Goal: Complete application form

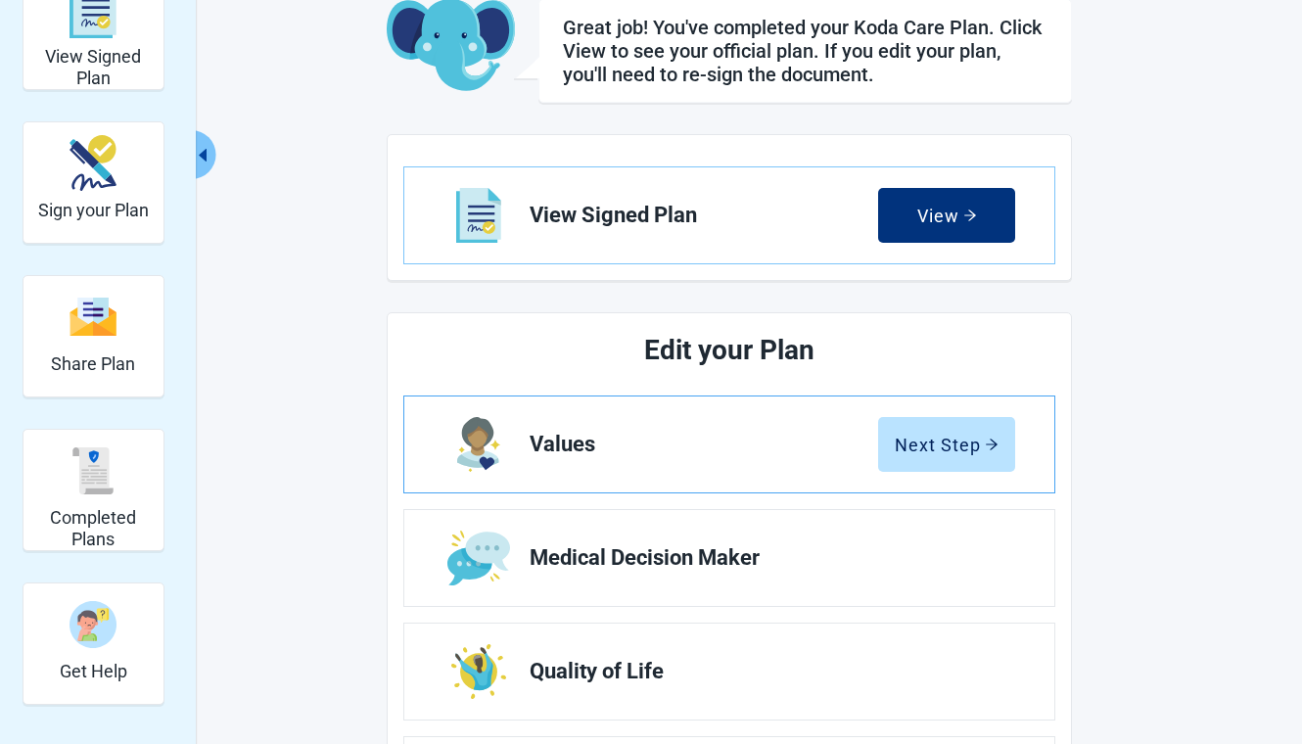
scroll to position [481, 0]
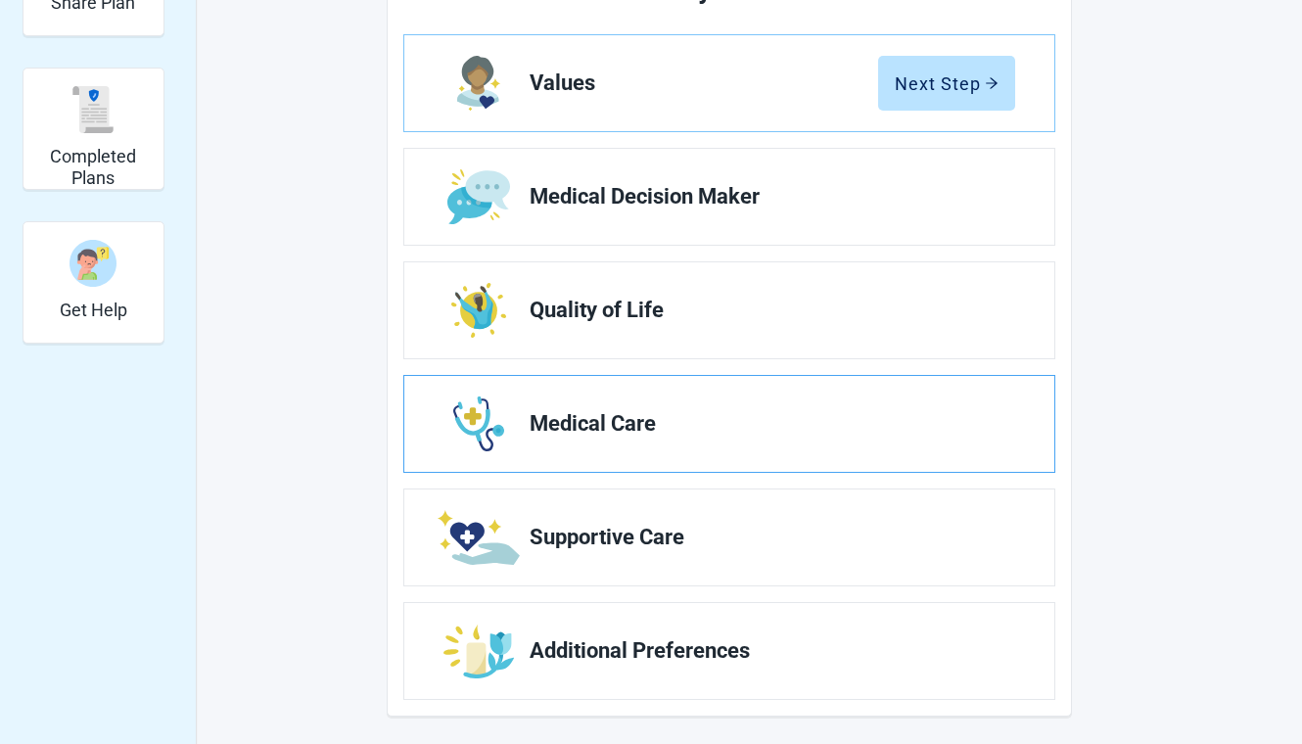
click at [905, 429] on span "Medical Care" at bounding box center [765, 423] width 470 height 23
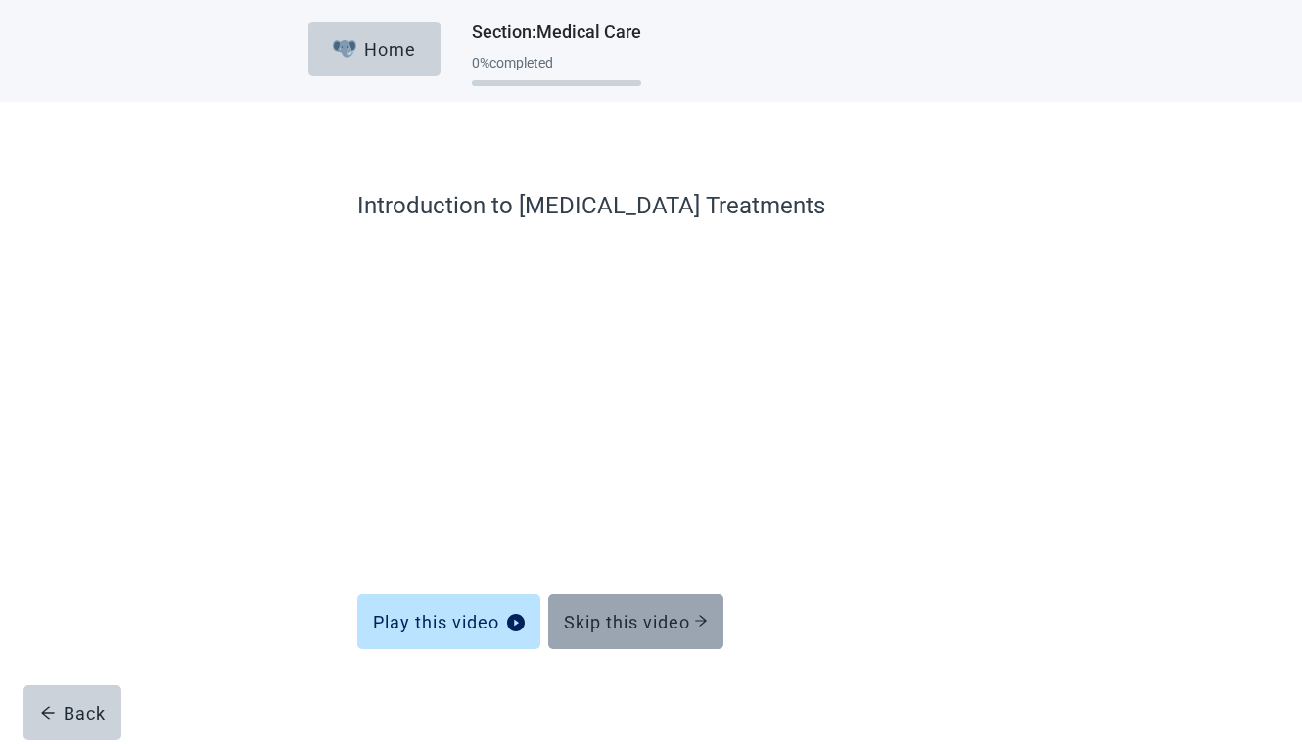
click at [640, 624] on div "Skip this video" at bounding box center [636, 622] width 144 height 20
click at [644, 632] on div "Skip this video" at bounding box center [636, 622] width 144 height 20
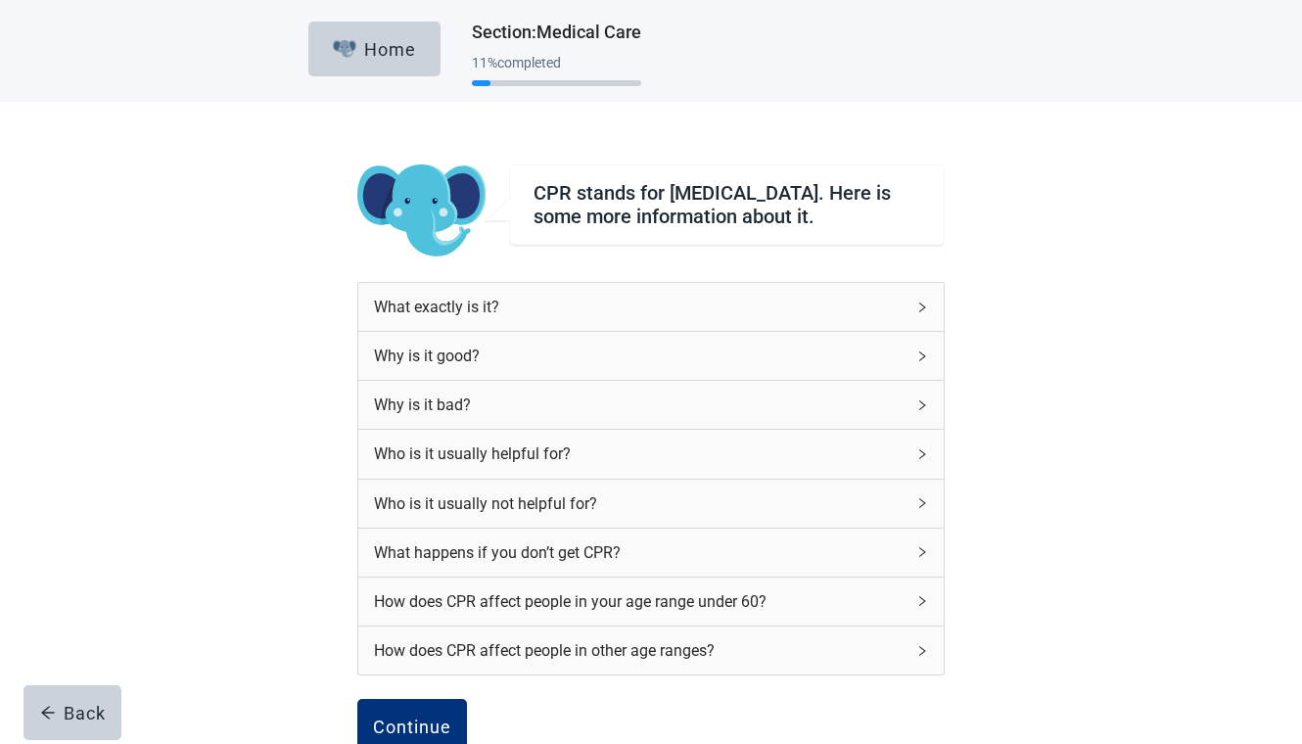
scroll to position [200, 0]
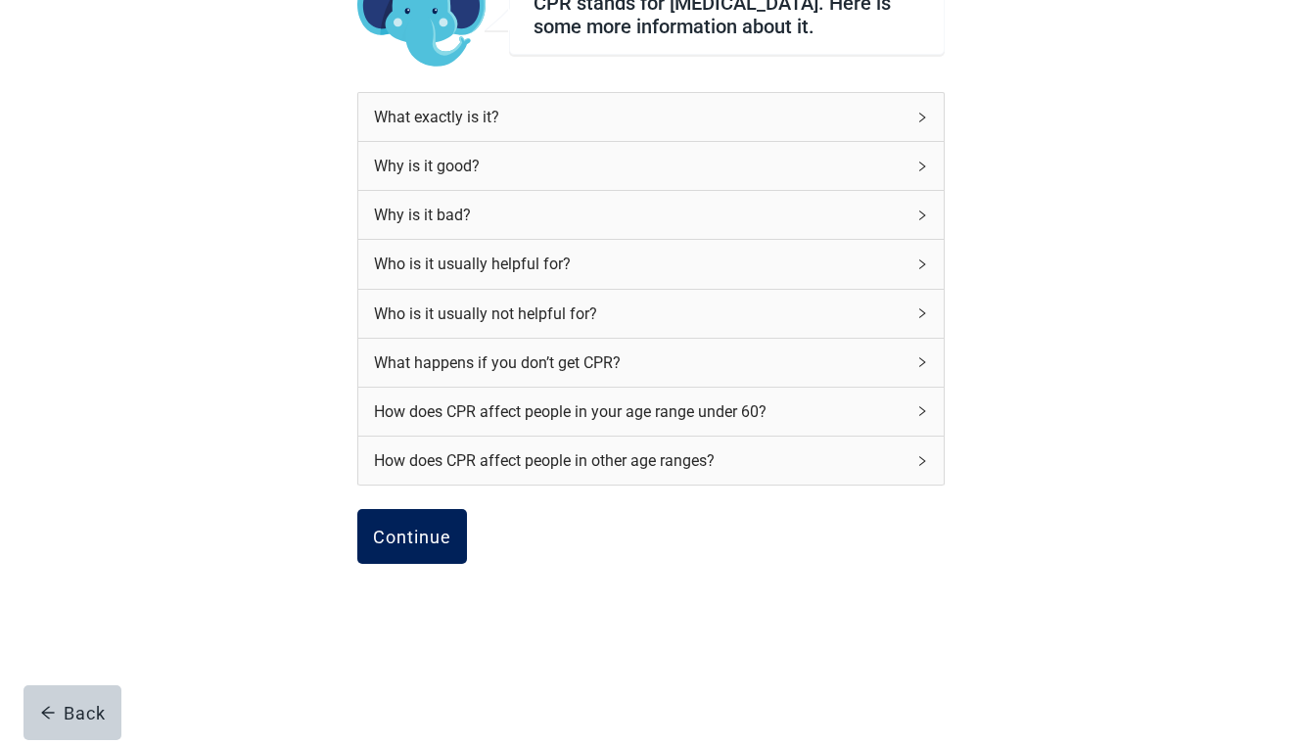
drag, startPoint x: 430, startPoint y: 513, endPoint x: 431, endPoint y: 533, distance: 19.6
click at [430, 514] on button "Continue" at bounding box center [412, 536] width 110 height 55
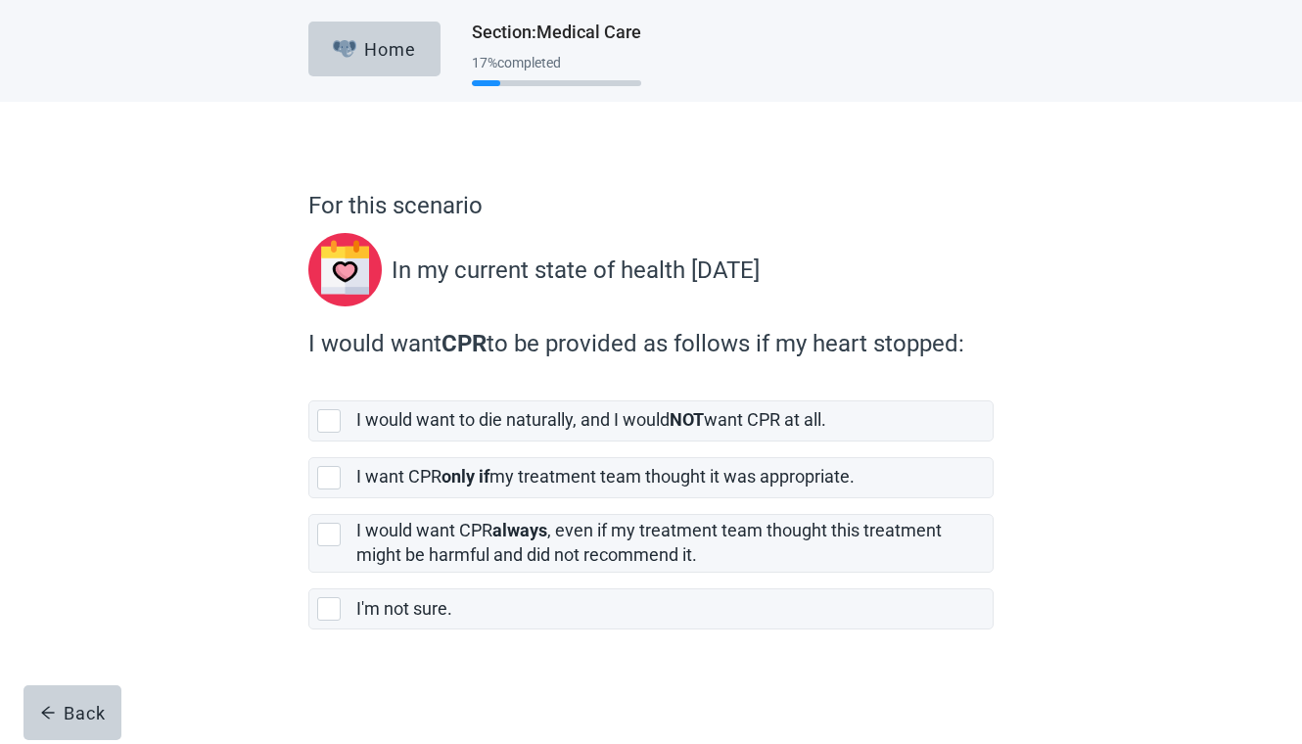
click at [440, 542] on form "For this scenario In my current state of health today I would want CPR to be pr…" at bounding box center [650, 465] width 685 height 555
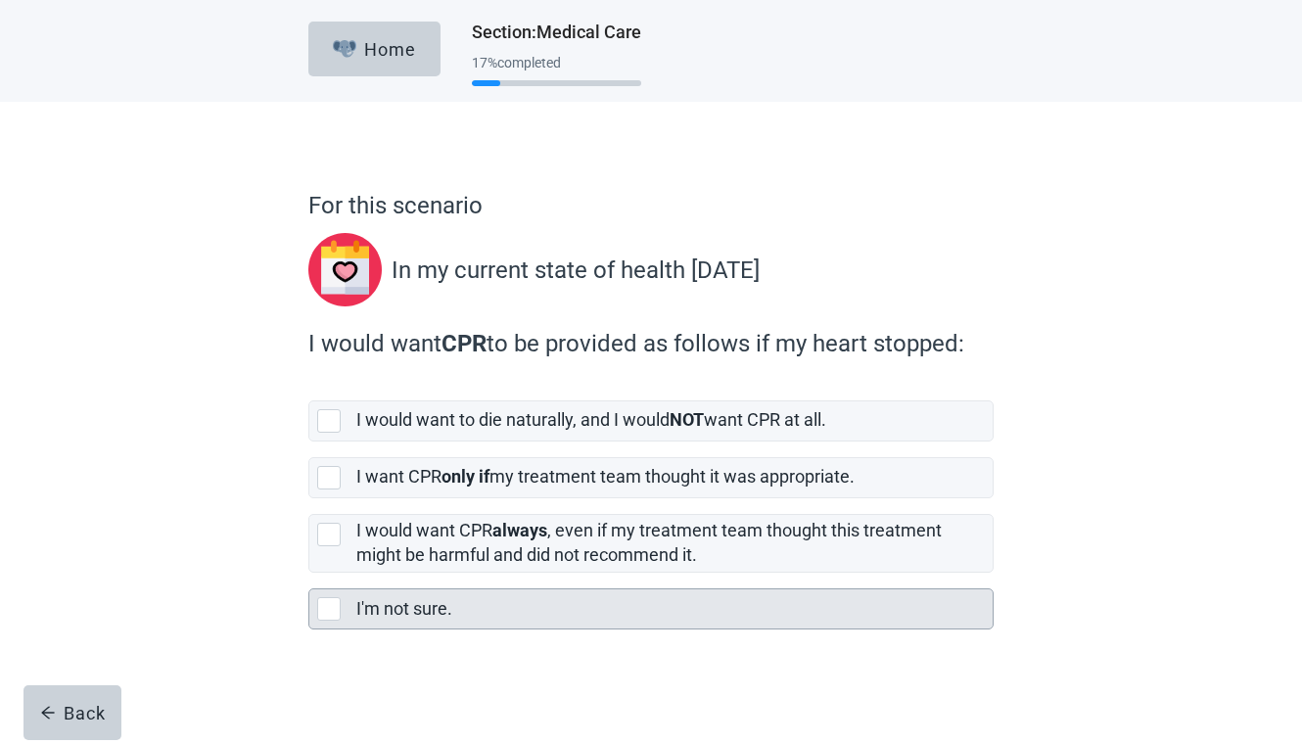
click at [482, 599] on div "I'm not sure." at bounding box center [674, 608] width 636 height 39
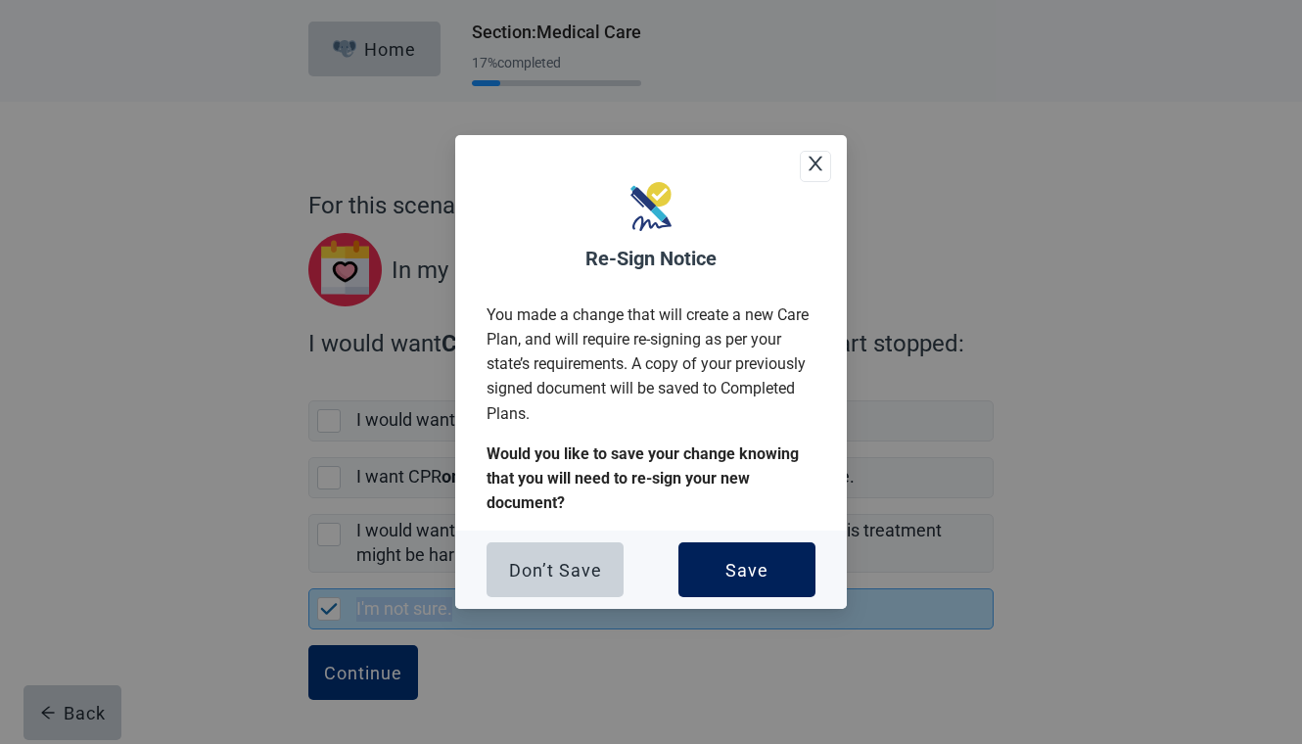
click at [715, 576] on button "Save" at bounding box center [747, 569] width 137 height 55
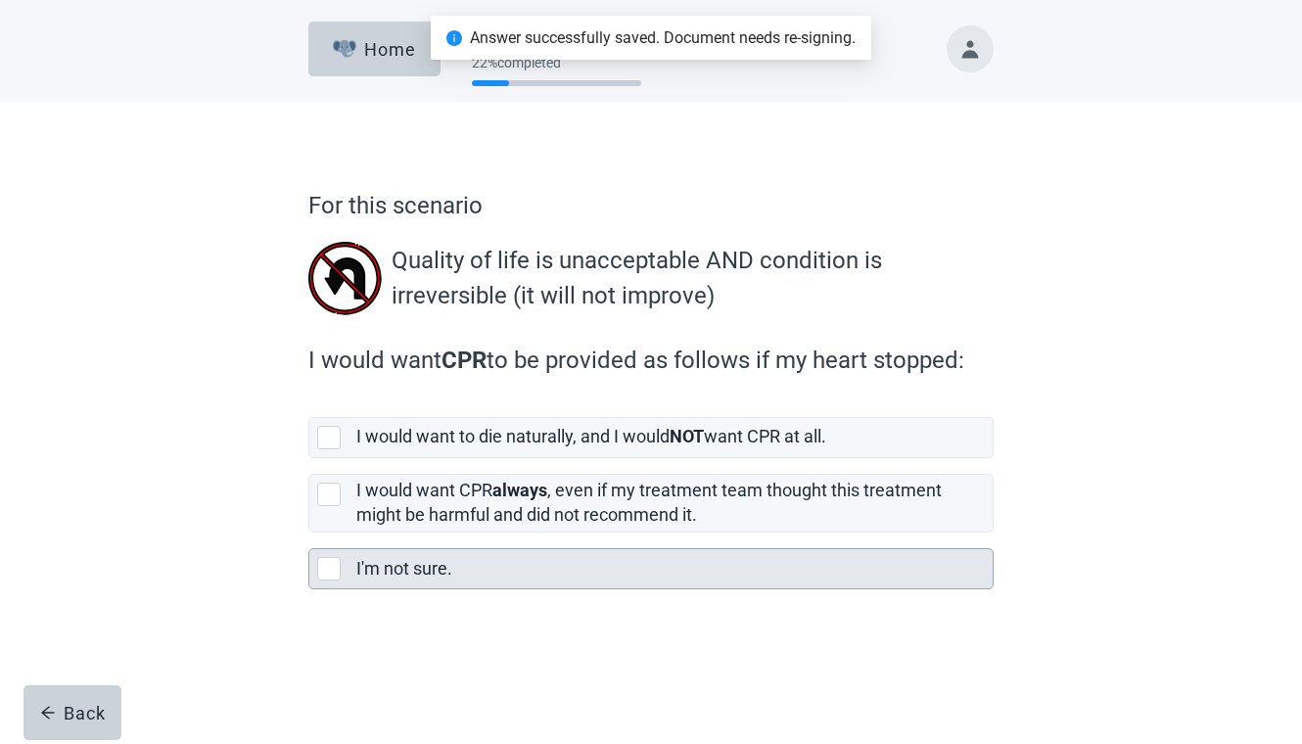
click at [454, 576] on div "I'm not sure." at bounding box center [668, 569] width 625 height 24
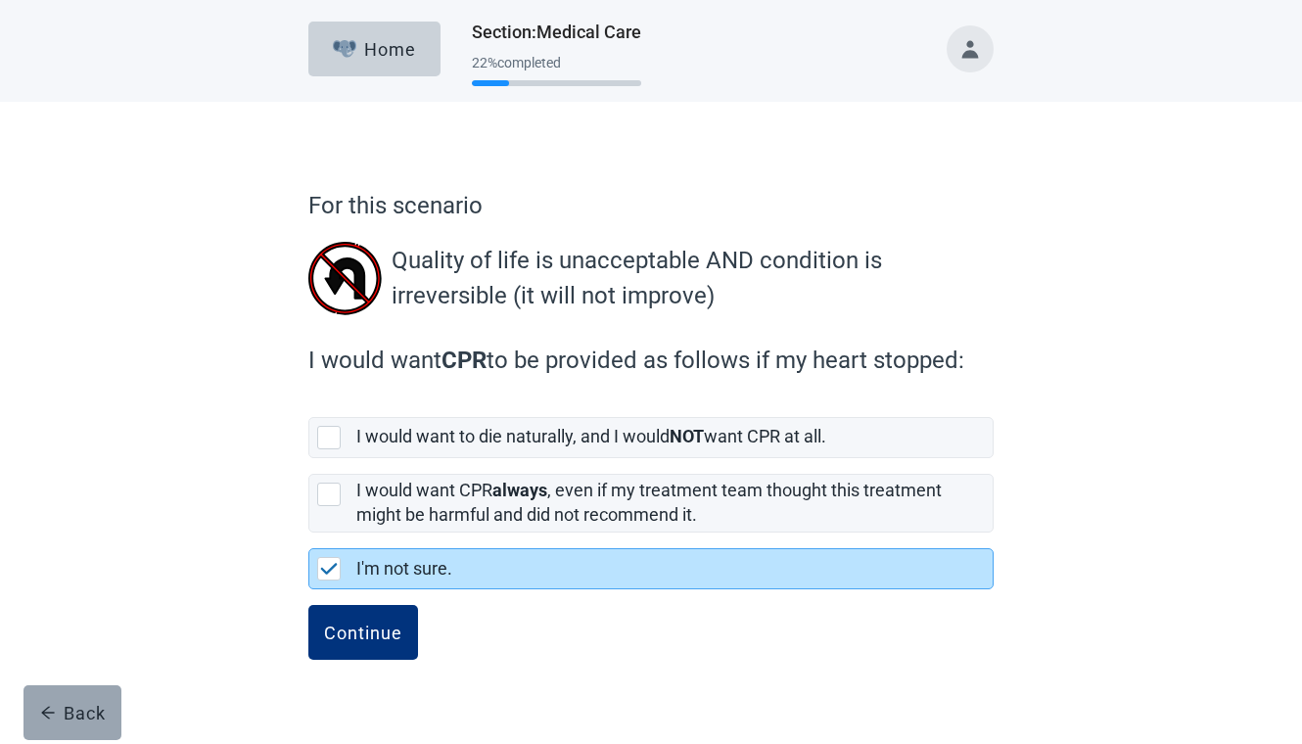
click at [70, 708] on div "Back" at bounding box center [73, 713] width 66 height 20
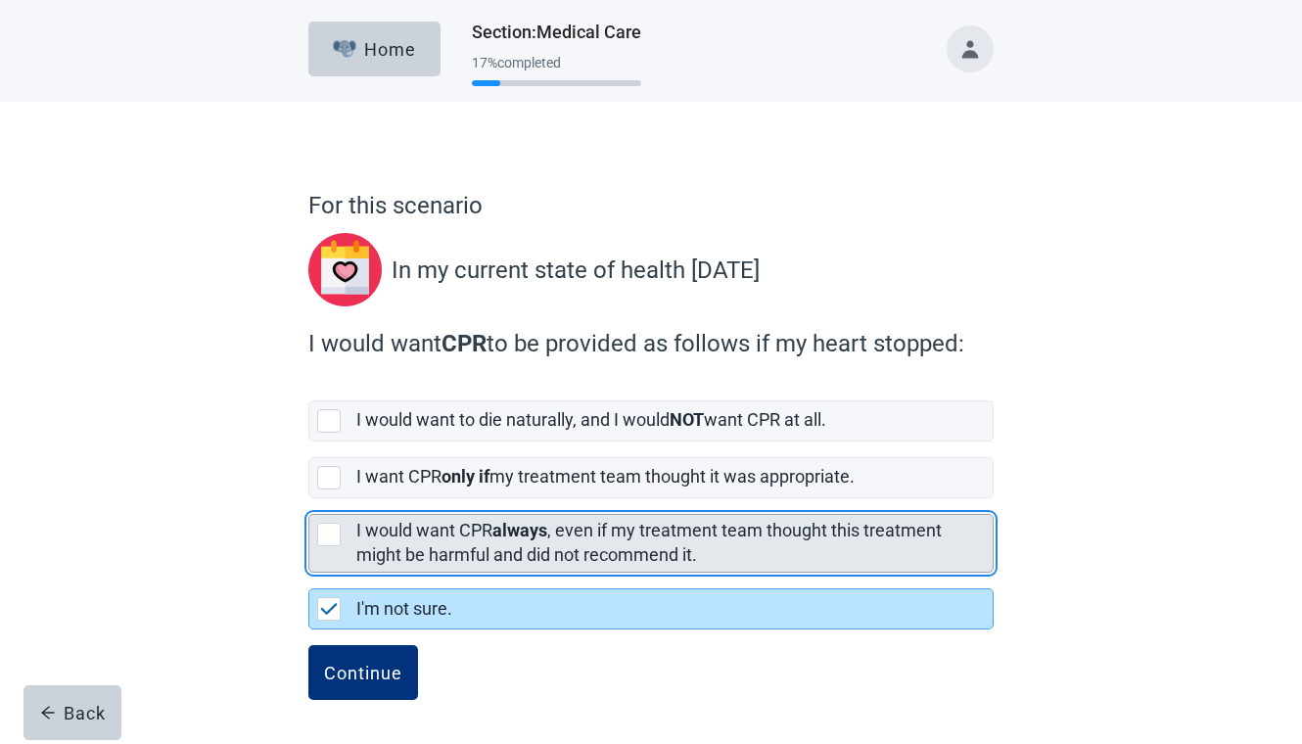
click at [400, 564] on label "I would want CPR always , even if my treatment team thought this treatment migh…" at bounding box center [648, 542] width 585 height 45
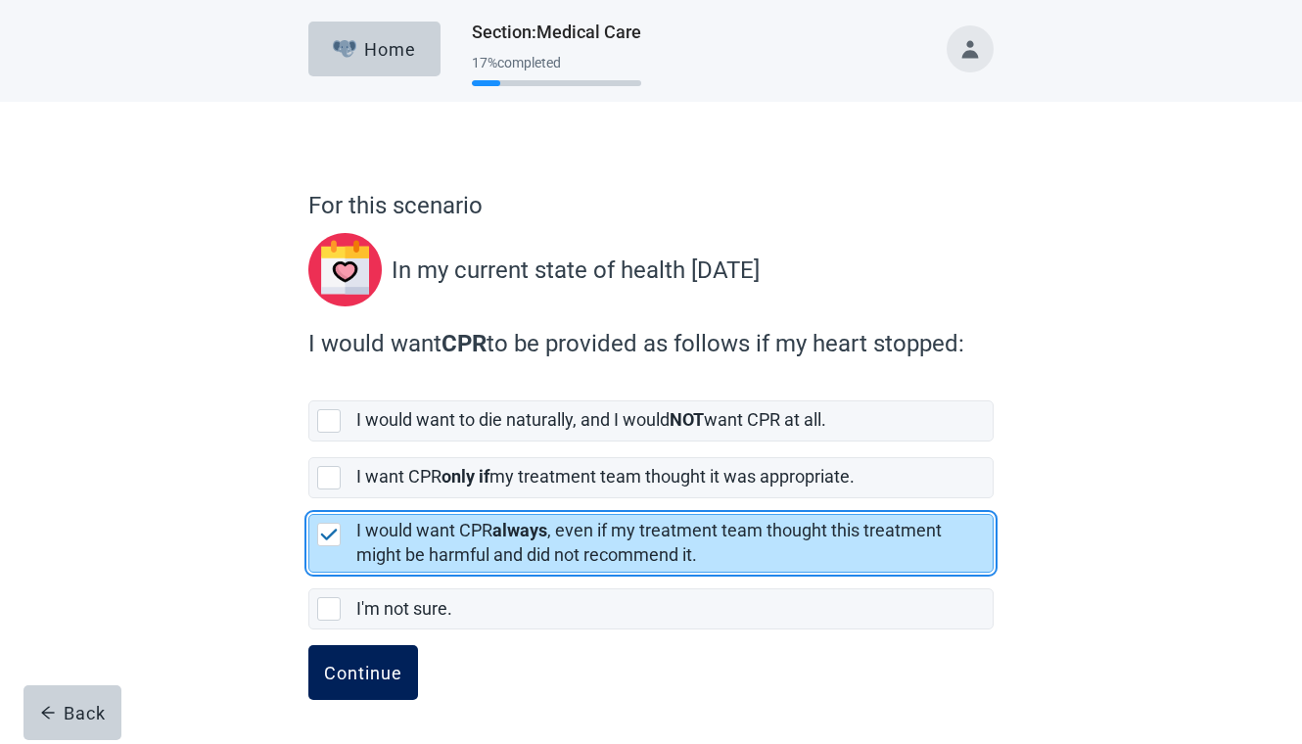
click at [393, 668] on div "Continue" at bounding box center [363, 673] width 78 height 20
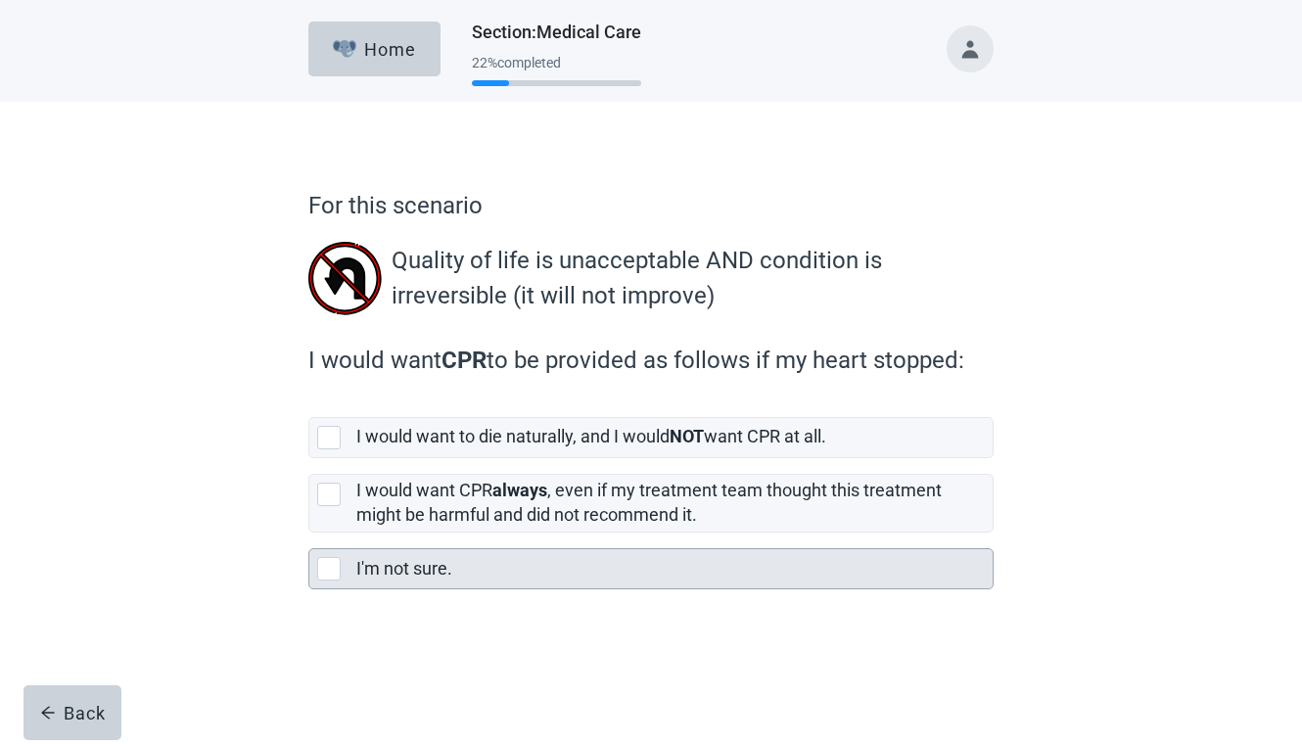
click at [452, 572] on div "I'm not sure." at bounding box center [668, 569] width 625 height 24
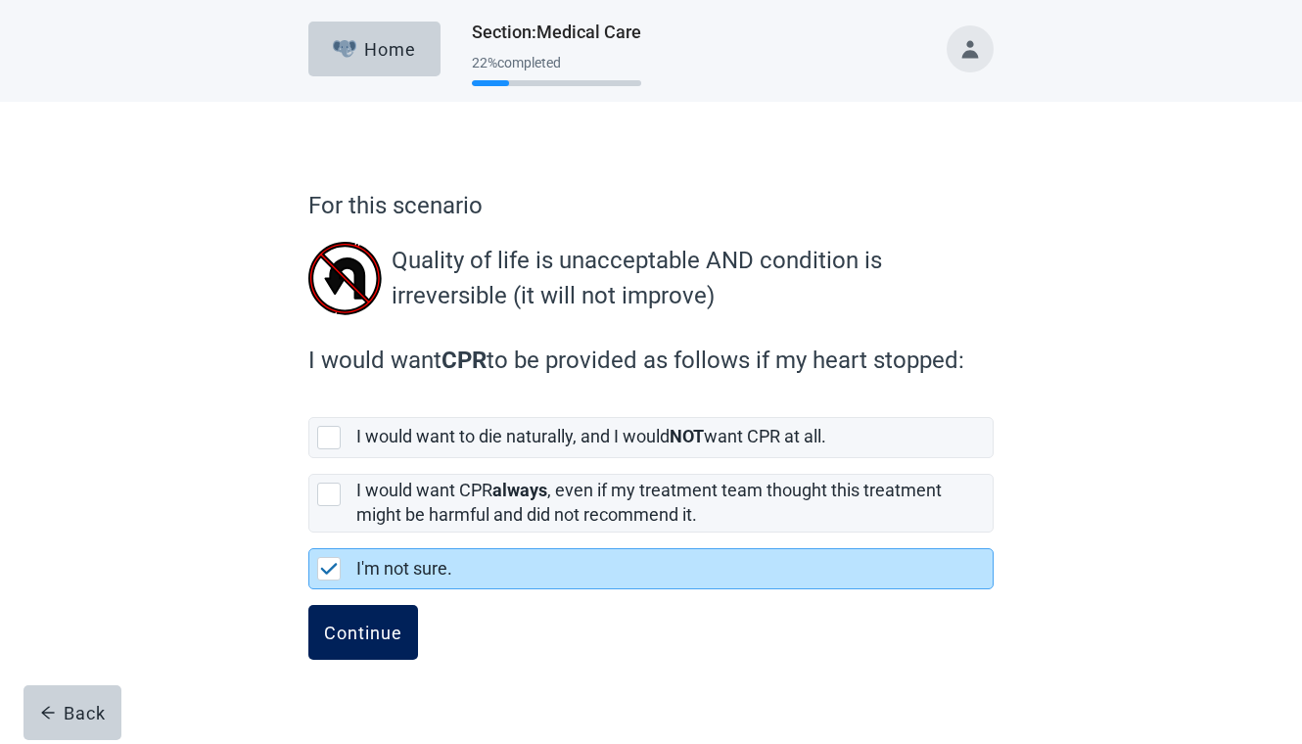
click at [371, 640] on div "Continue" at bounding box center [363, 633] width 78 height 20
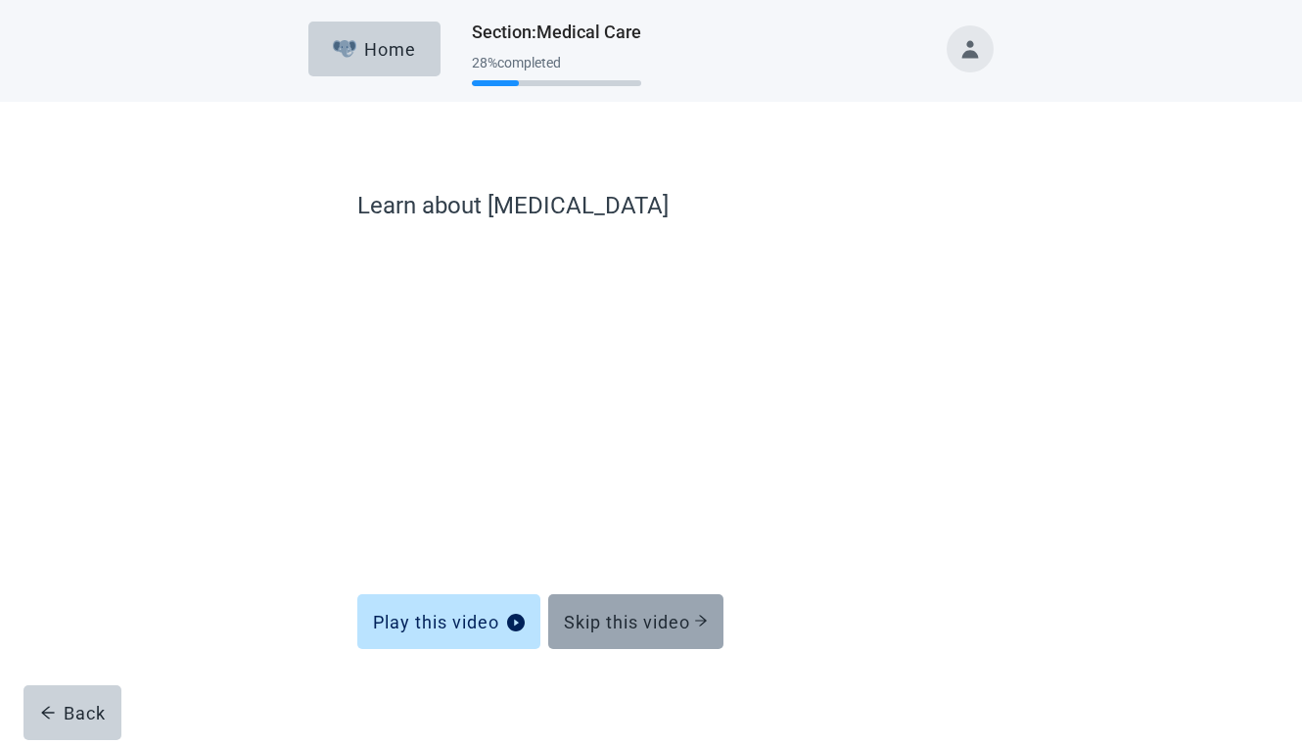
click at [647, 629] on div "Skip this video" at bounding box center [636, 622] width 144 height 20
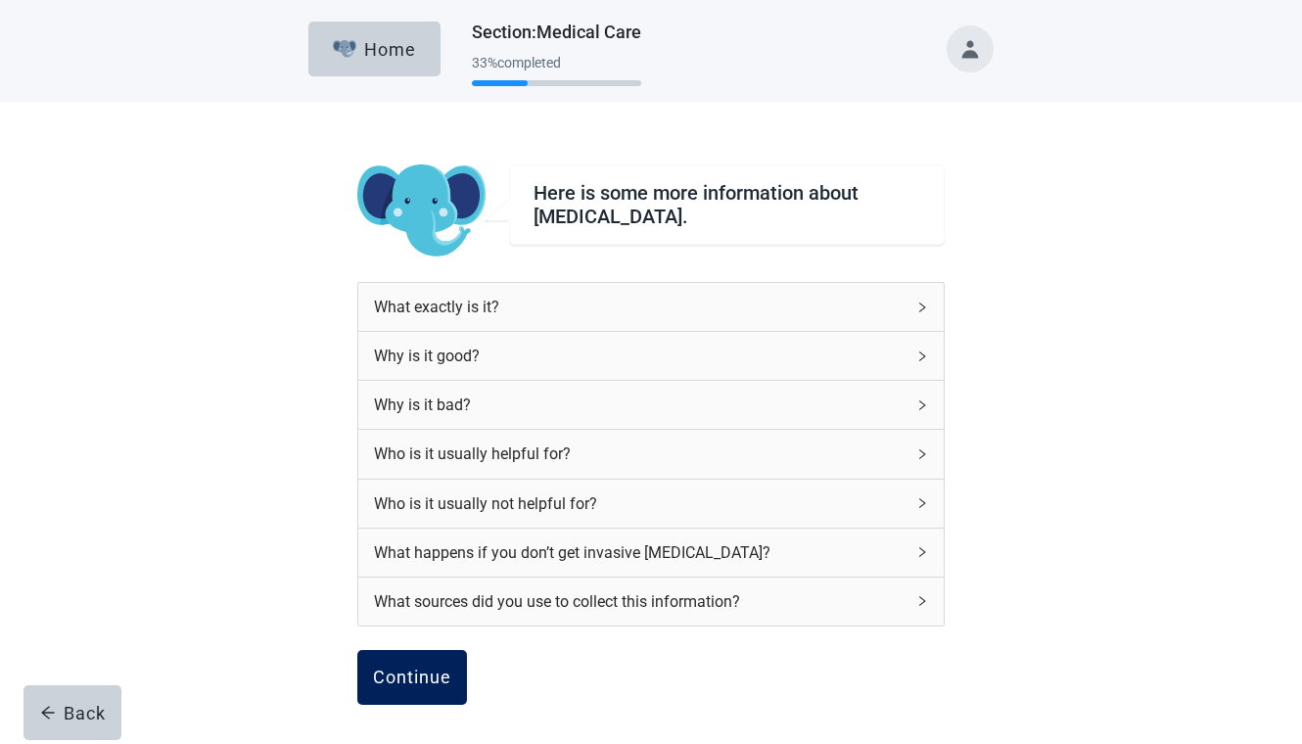
click at [427, 677] on div "Continue" at bounding box center [412, 678] width 78 height 20
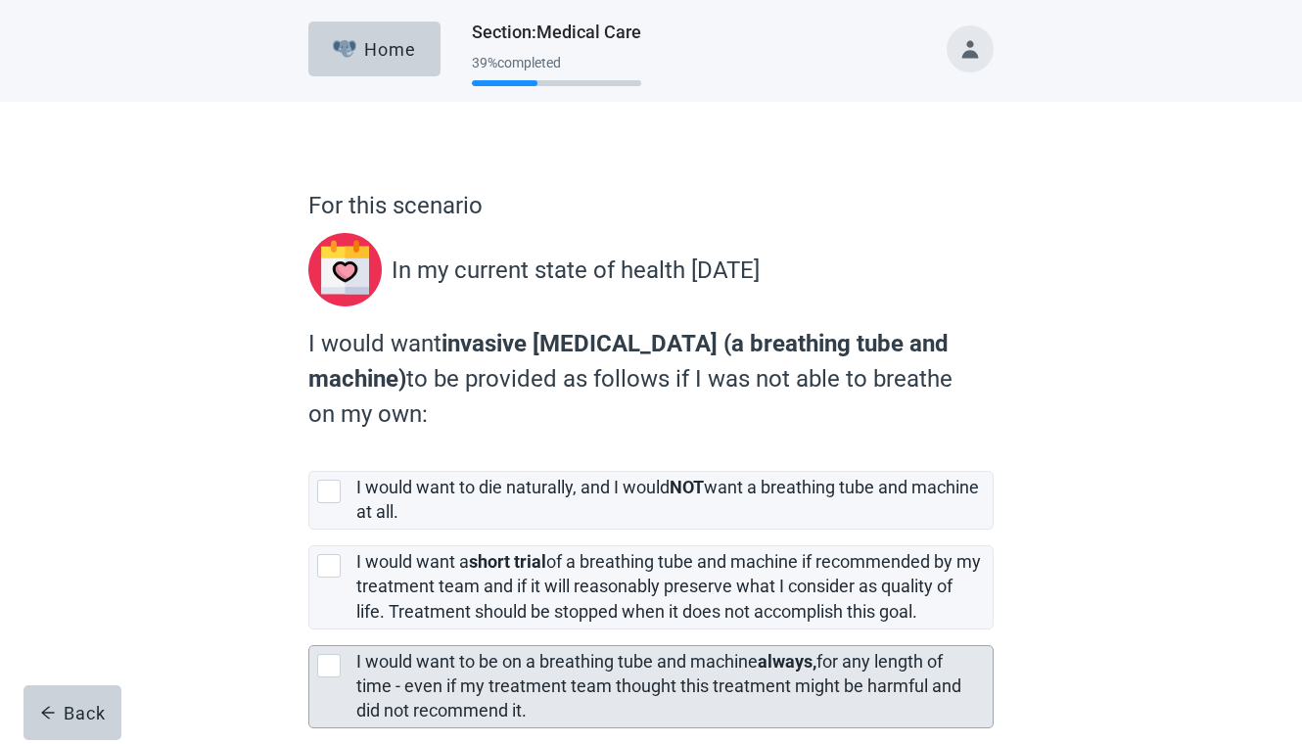
click at [435, 661] on label "I would want to be on a breathing tube and machine always, for any length of ti…" at bounding box center [658, 686] width 605 height 70
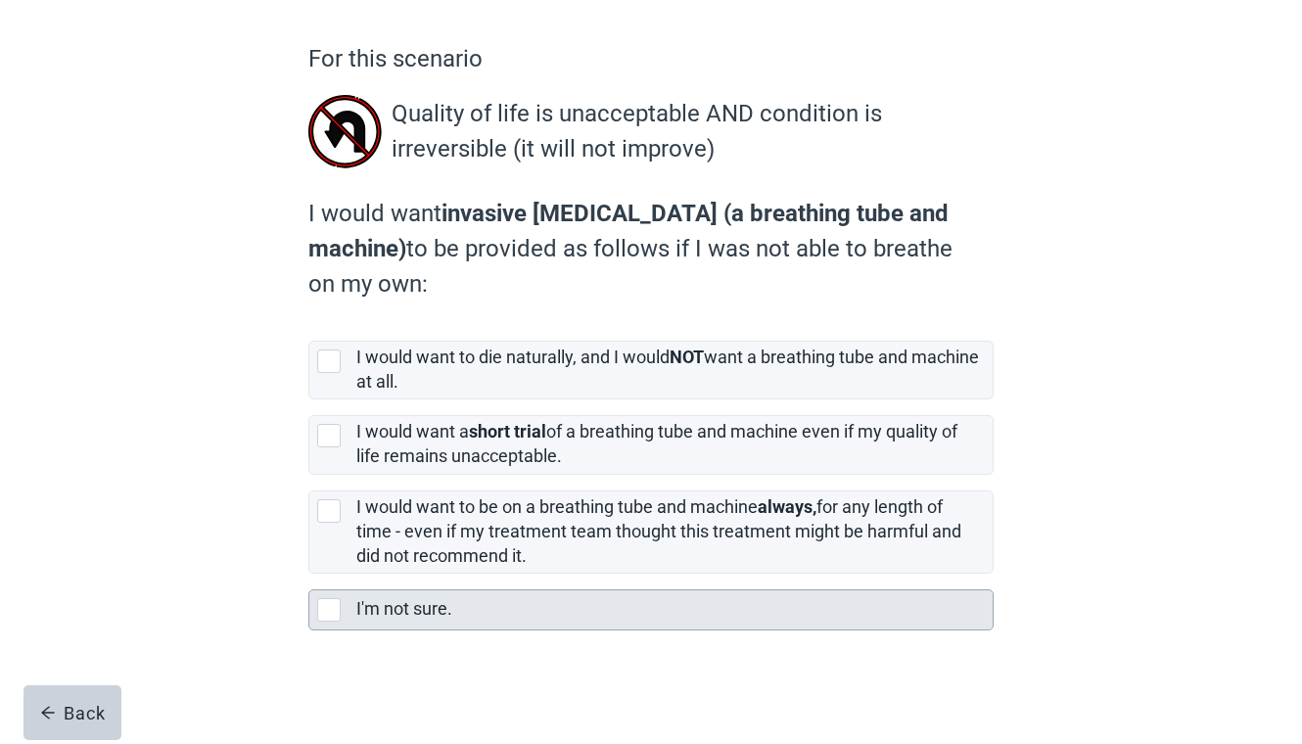
scroll to position [147, 0]
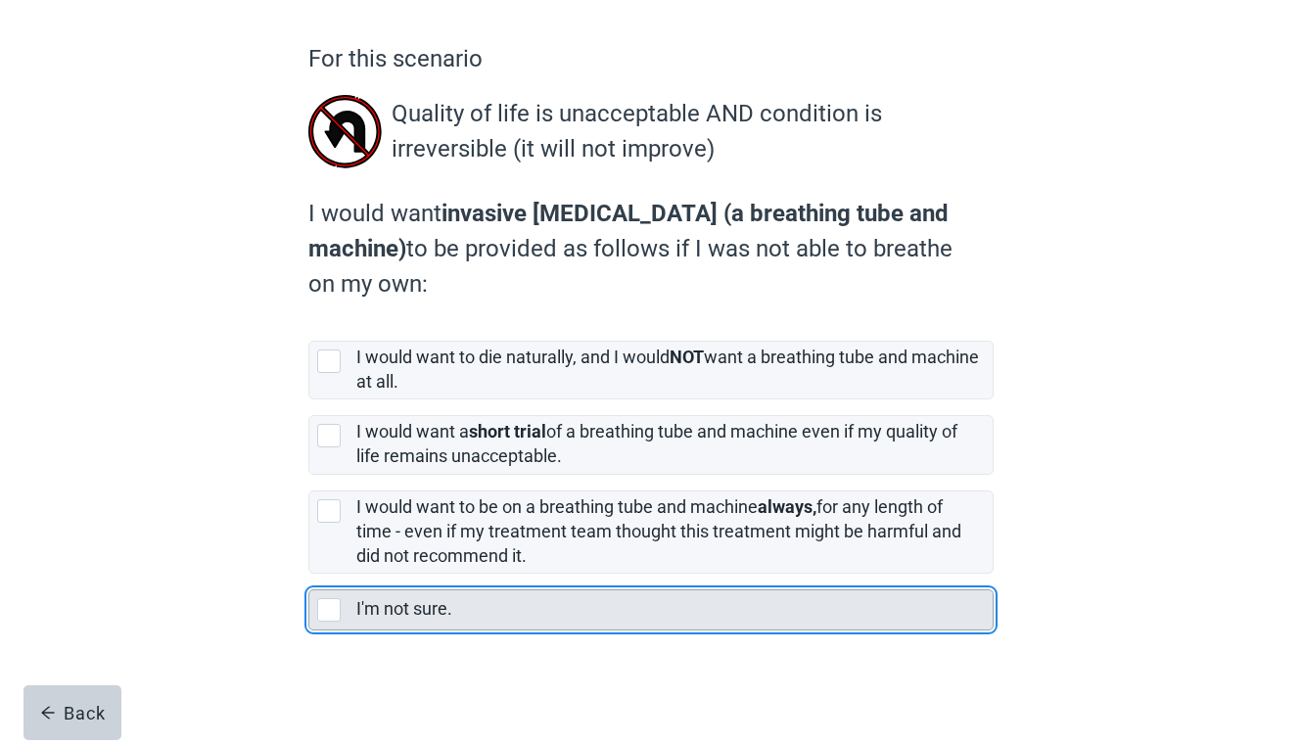
click at [420, 614] on label "I'm not sure." at bounding box center [404, 608] width 96 height 21
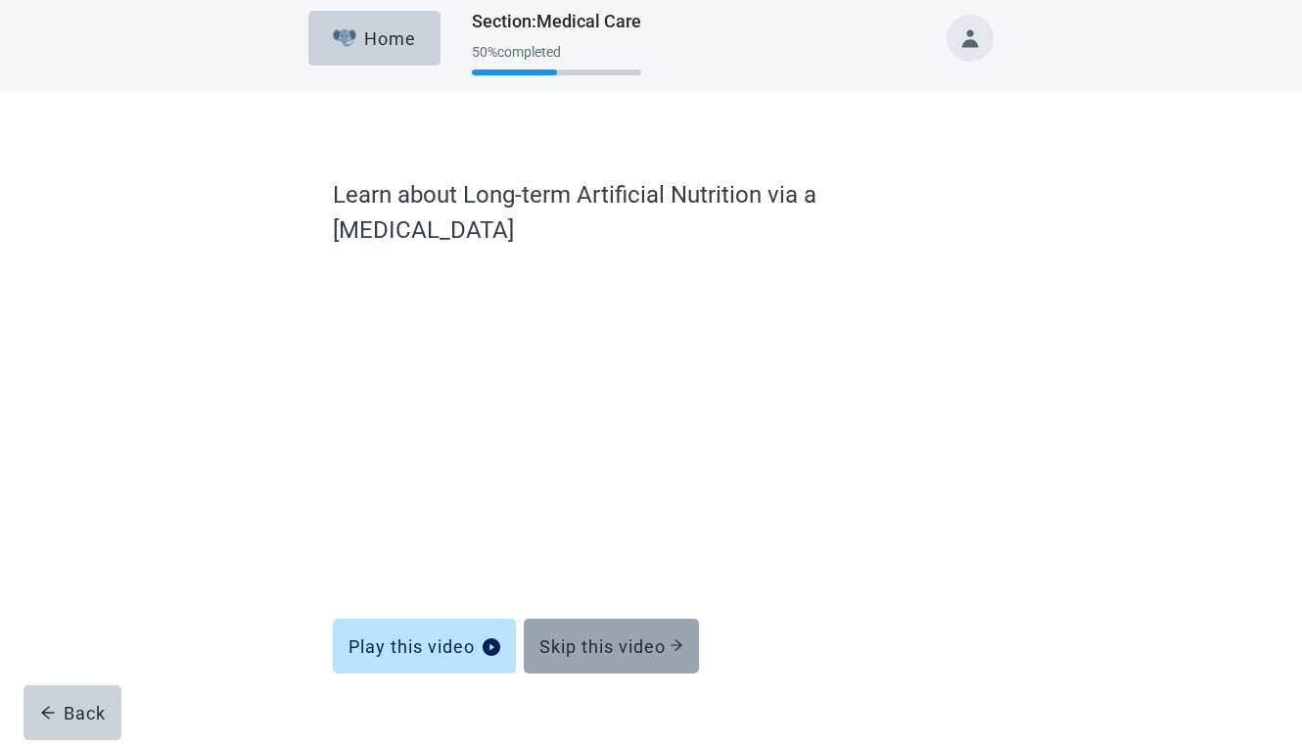
scroll to position [11, 0]
click at [570, 636] on div "Skip this video" at bounding box center [611, 646] width 144 height 20
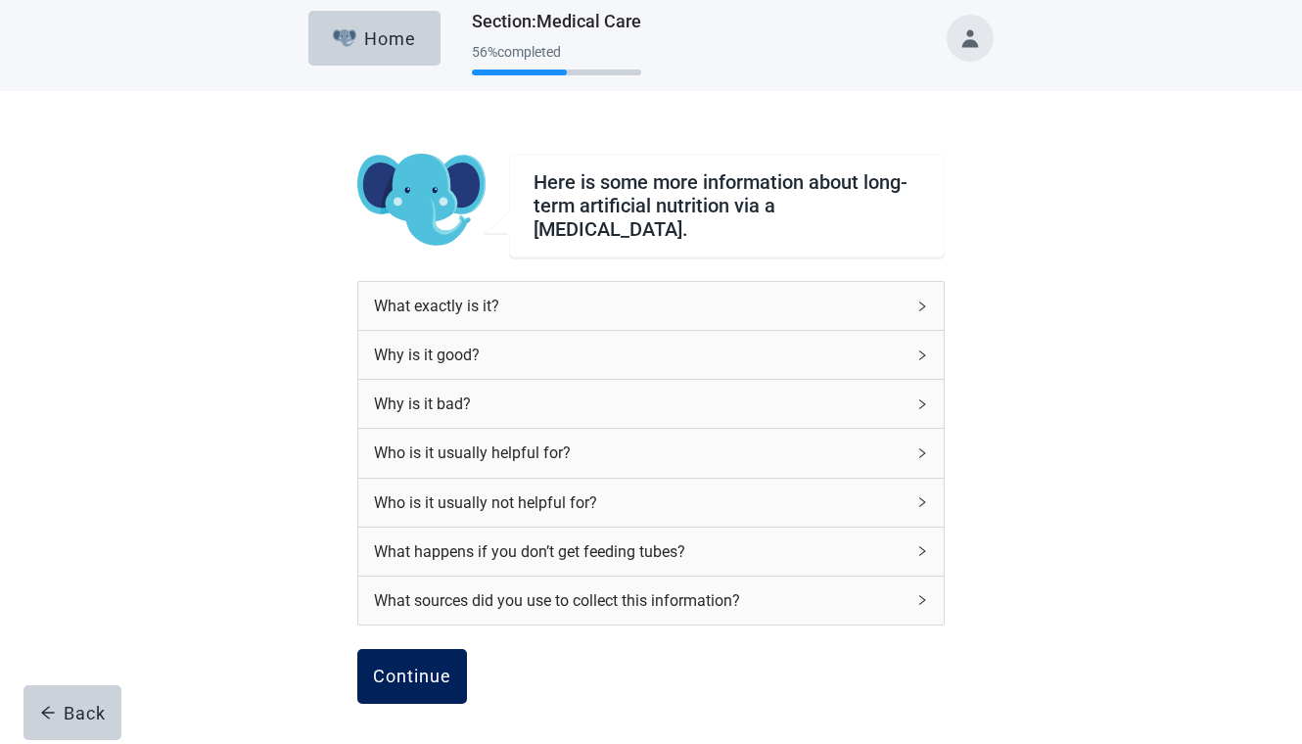
click at [435, 677] on div "Continue" at bounding box center [412, 677] width 78 height 20
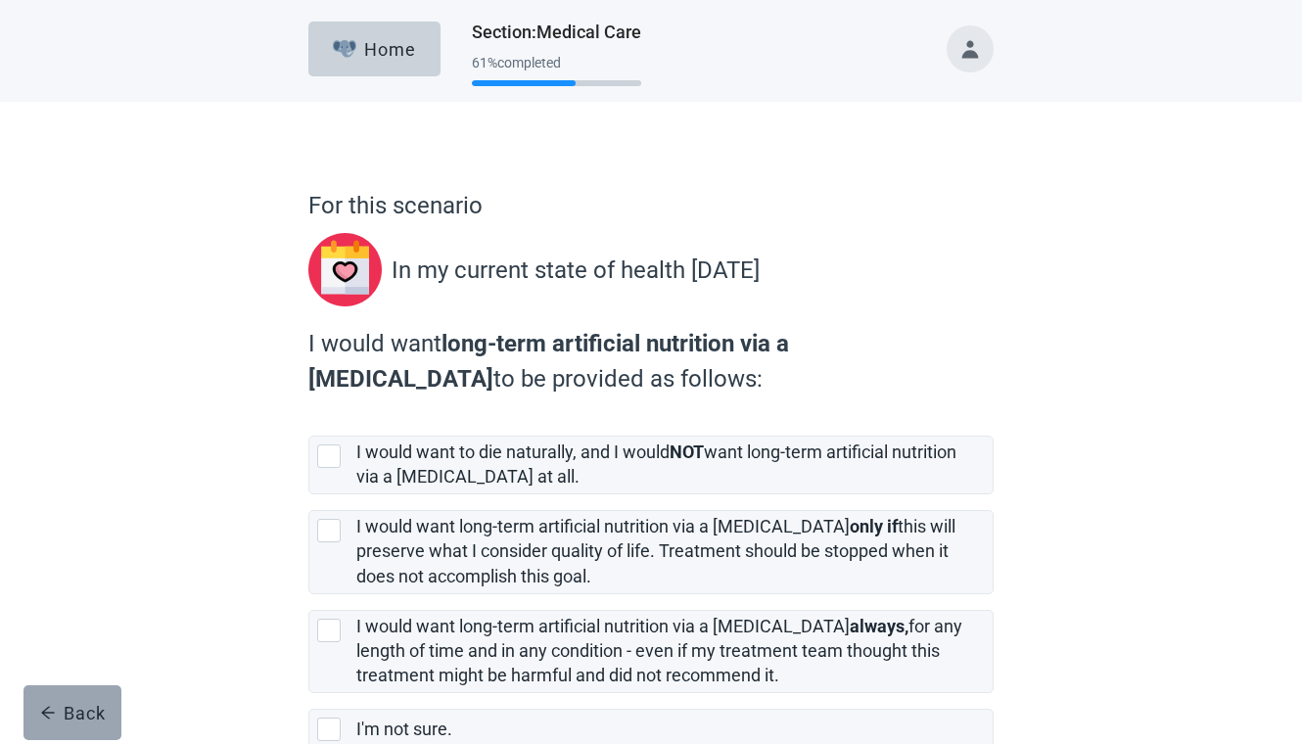
click at [96, 713] on div "Back" at bounding box center [73, 713] width 66 height 20
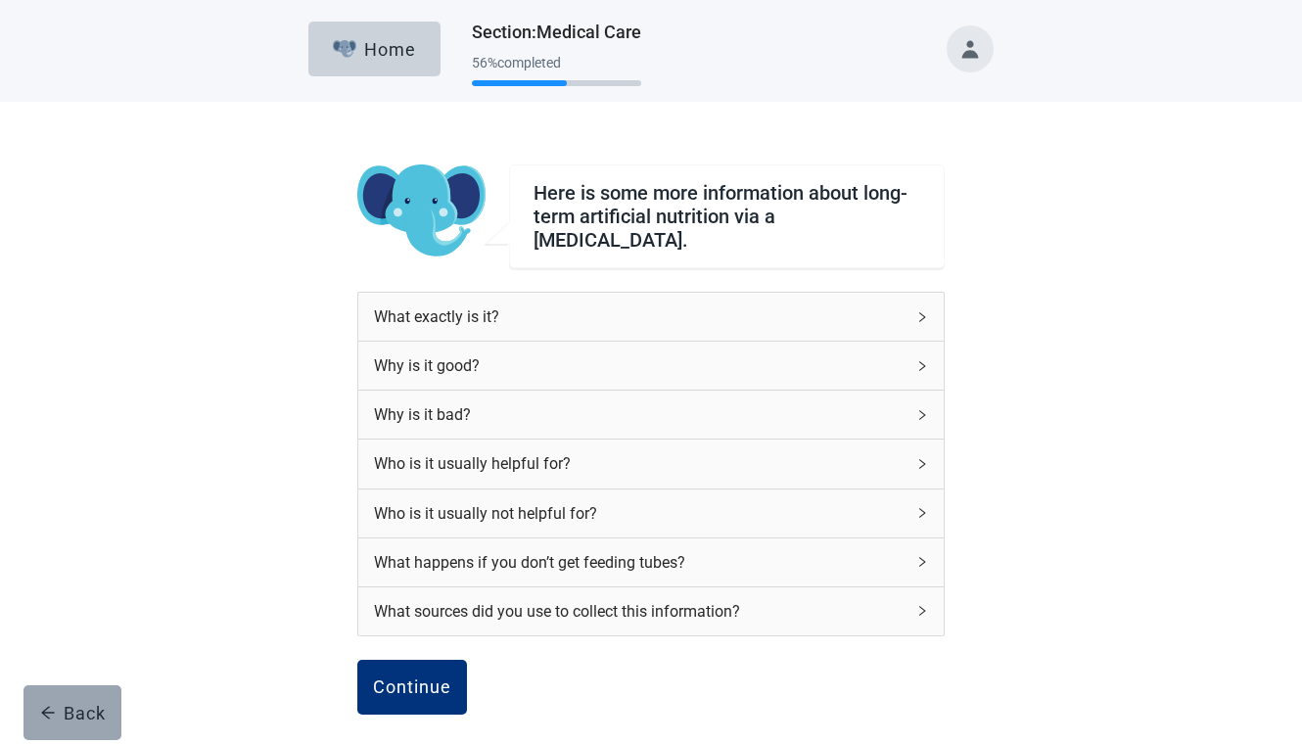
click at [82, 715] on div "Back" at bounding box center [73, 713] width 66 height 20
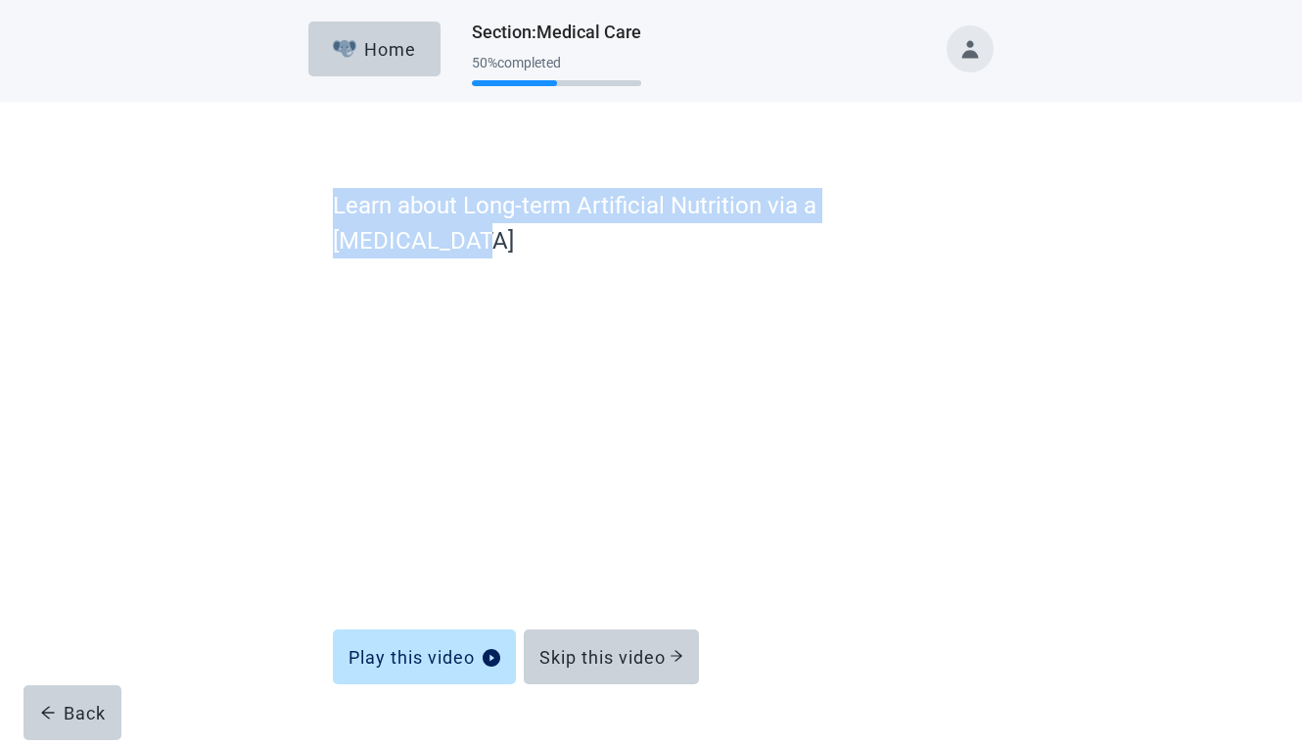
drag, startPoint x: 969, startPoint y: 203, endPoint x: 340, endPoint y: 201, distance: 629.6
click at [341, 201] on div "Learn about Long-term Artificial Nutrition via a Feeding Tube Play this video S…" at bounding box center [651, 465] width 822 height 649
copy label "Learn about Long-term Artificial Nutrition via a Feeding Tube"
click at [607, 633] on button "Skip this video" at bounding box center [611, 657] width 175 height 55
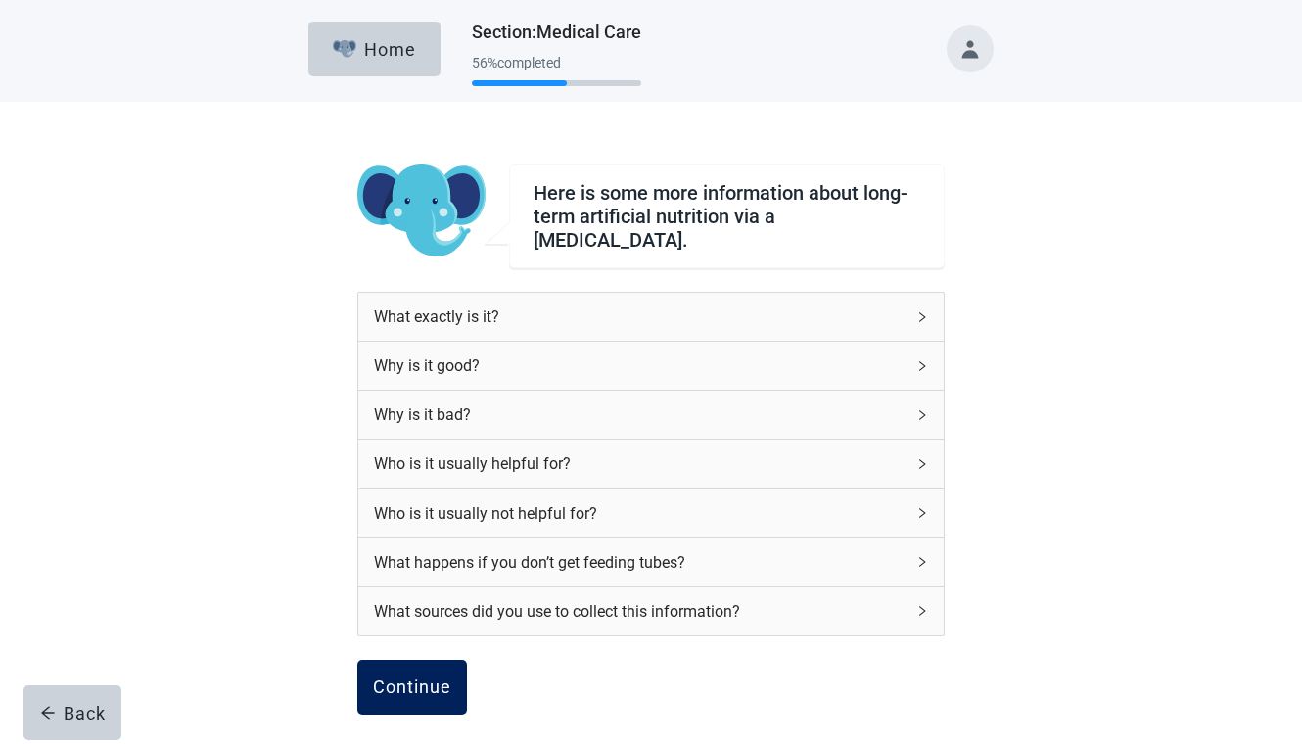
click at [432, 685] on div "Continue" at bounding box center [412, 688] width 78 height 20
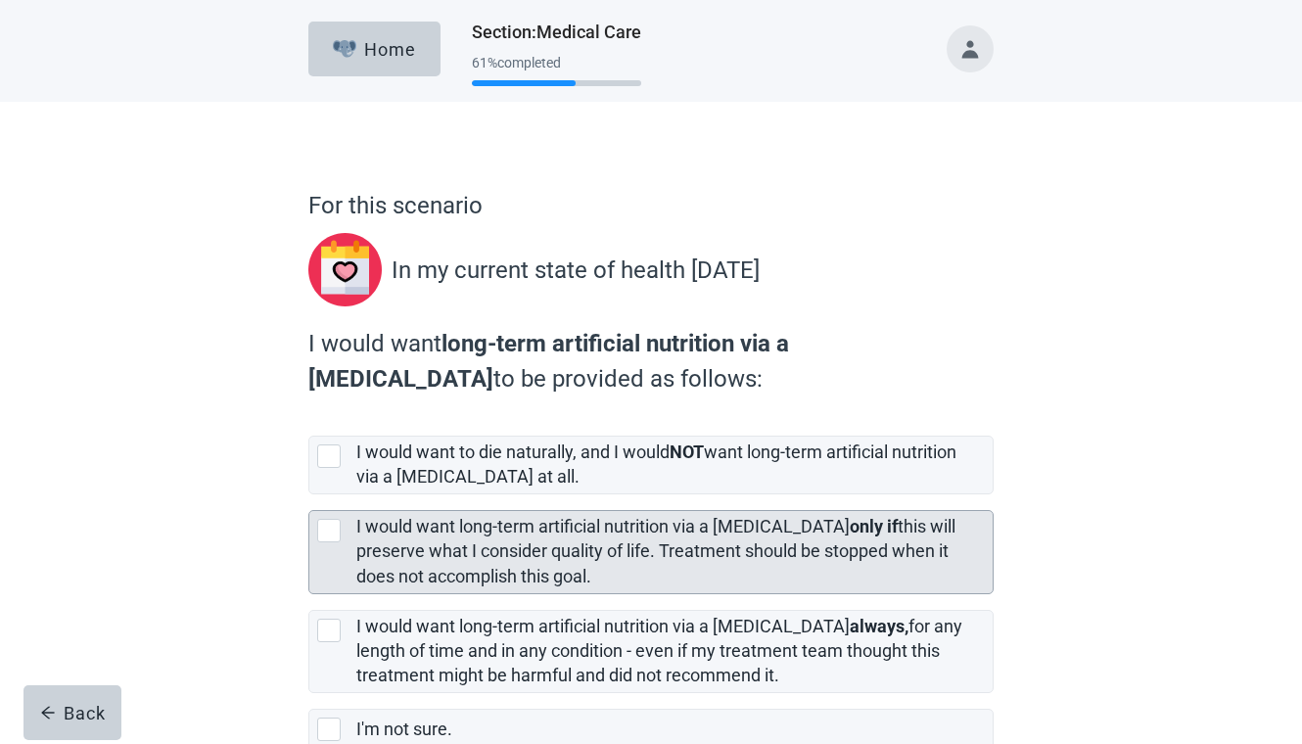
scroll to position [119, 0]
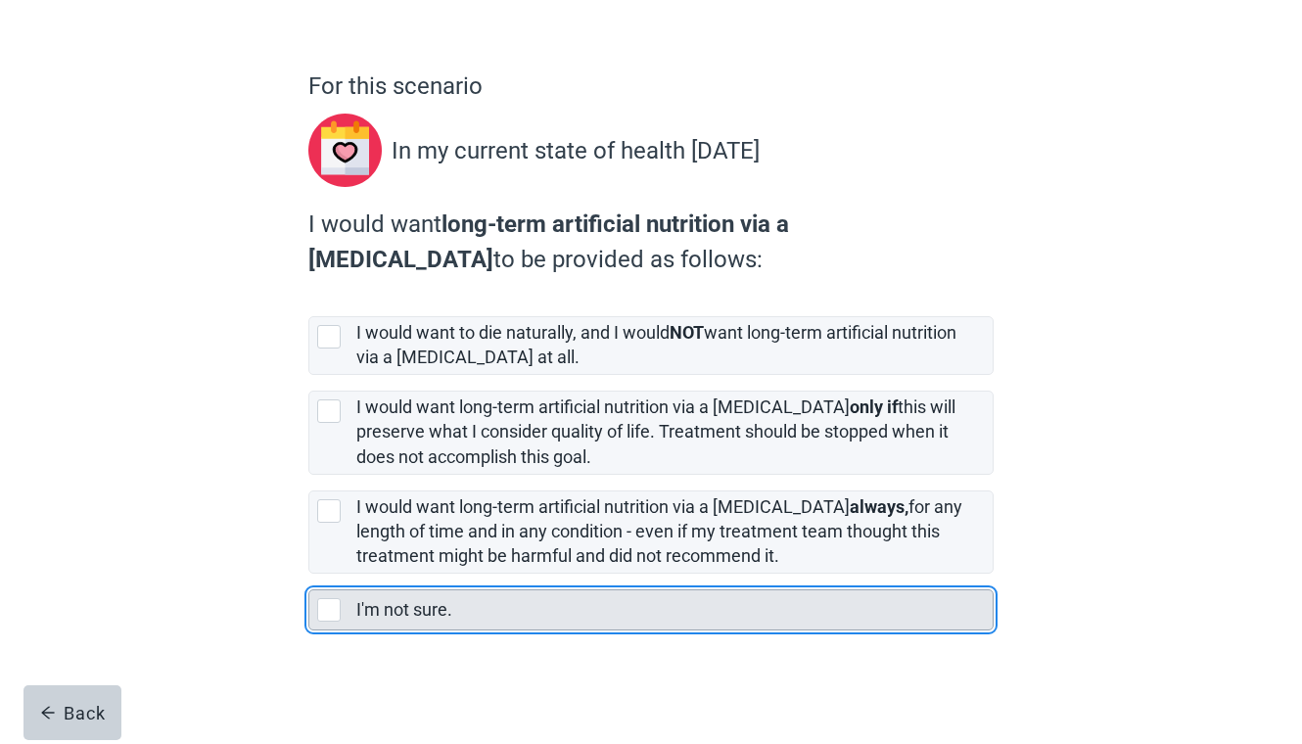
click at [500, 609] on div "I'm not sure." at bounding box center [668, 610] width 625 height 24
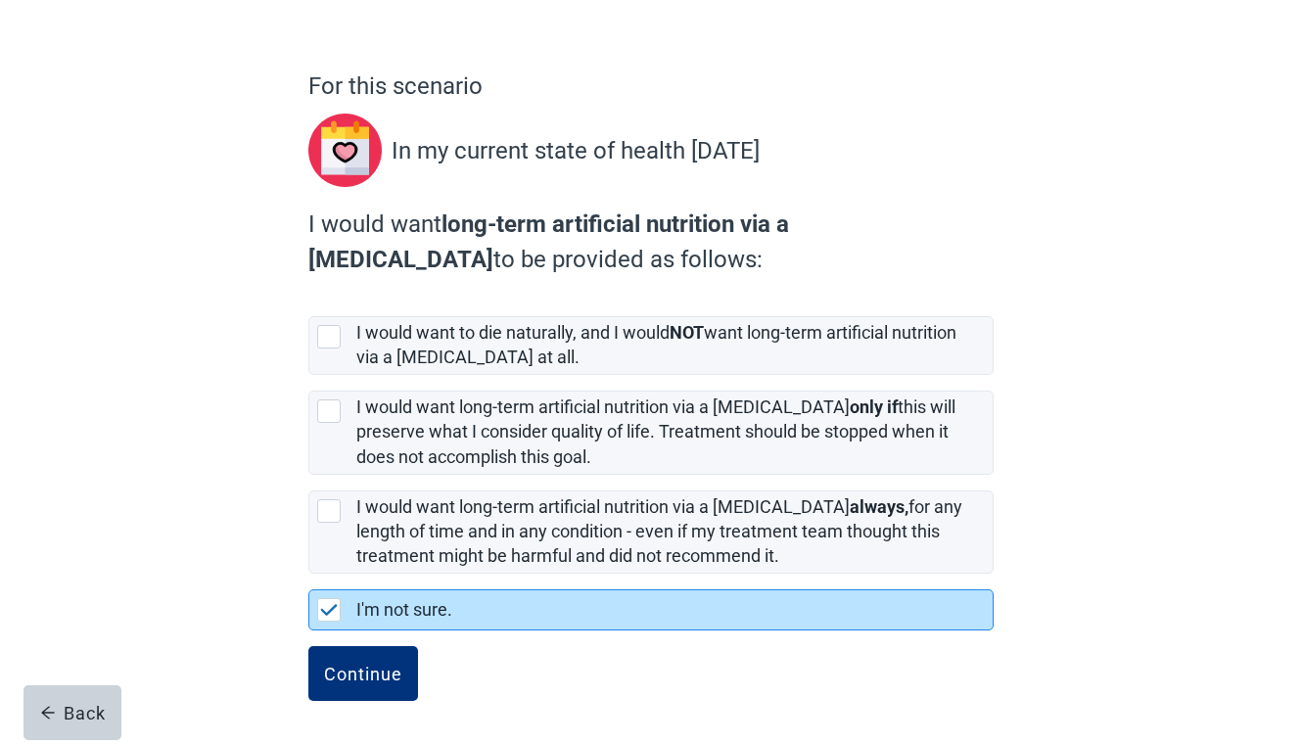
click at [308, 646] on button "Continue" at bounding box center [363, 673] width 110 height 55
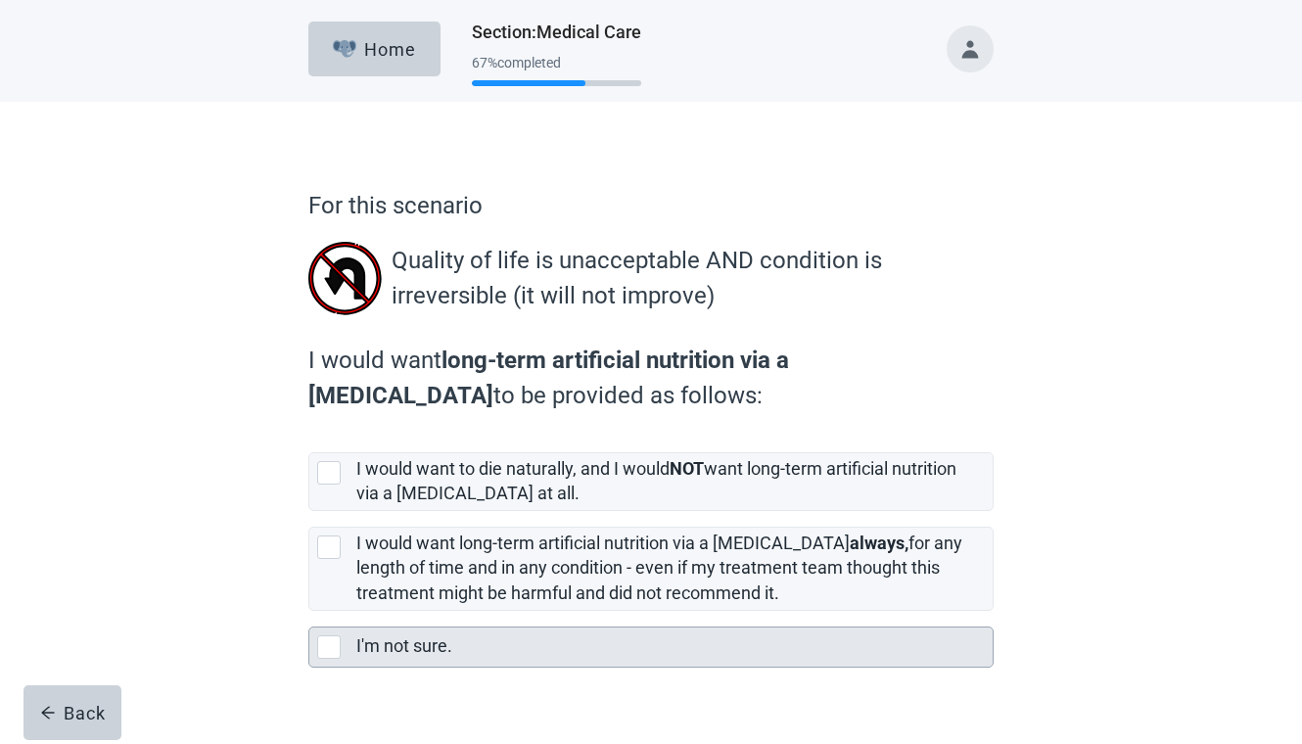
click at [421, 644] on label "I'm not sure." at bounding box center [404, 645] width 96 height 21
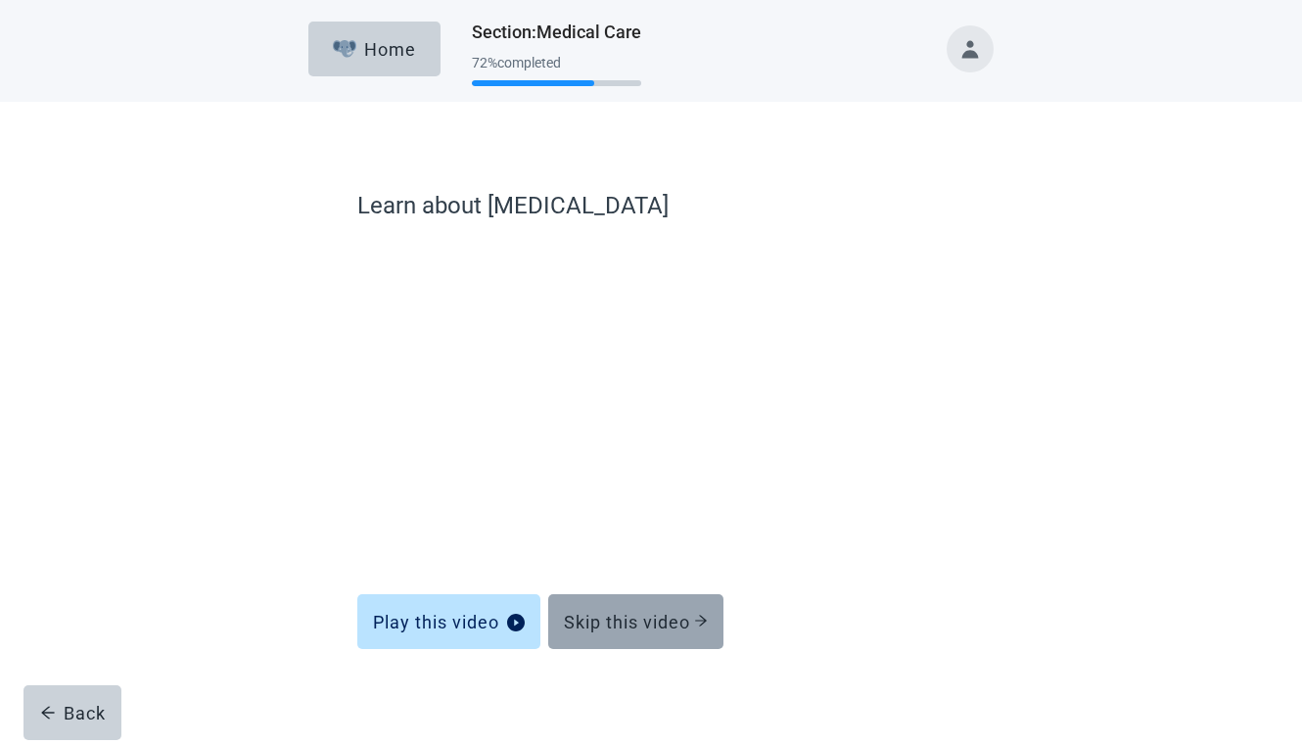
click at [614, 632] on button "Skip this video" at bounding box center [635, 621] width 175 height 55
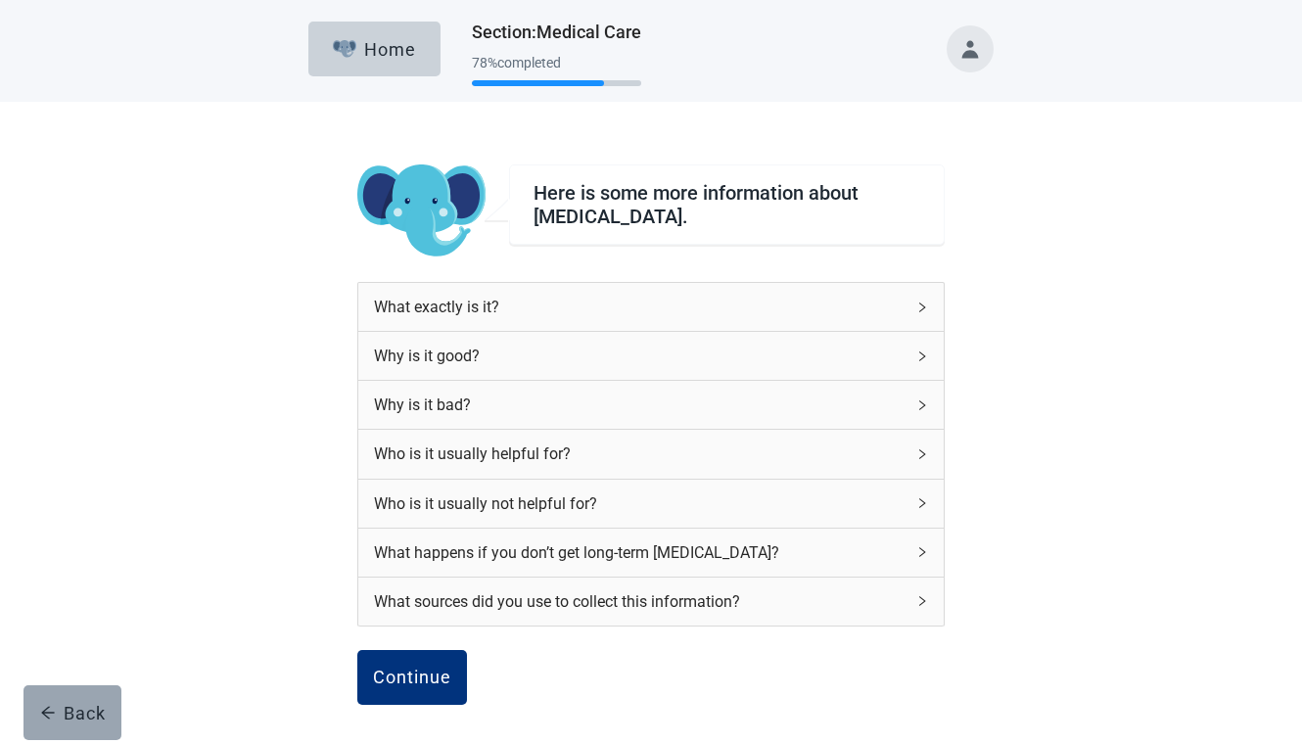
click at [65, 703] on div "Back" at bounding box center [73, 713] width 66 height 20
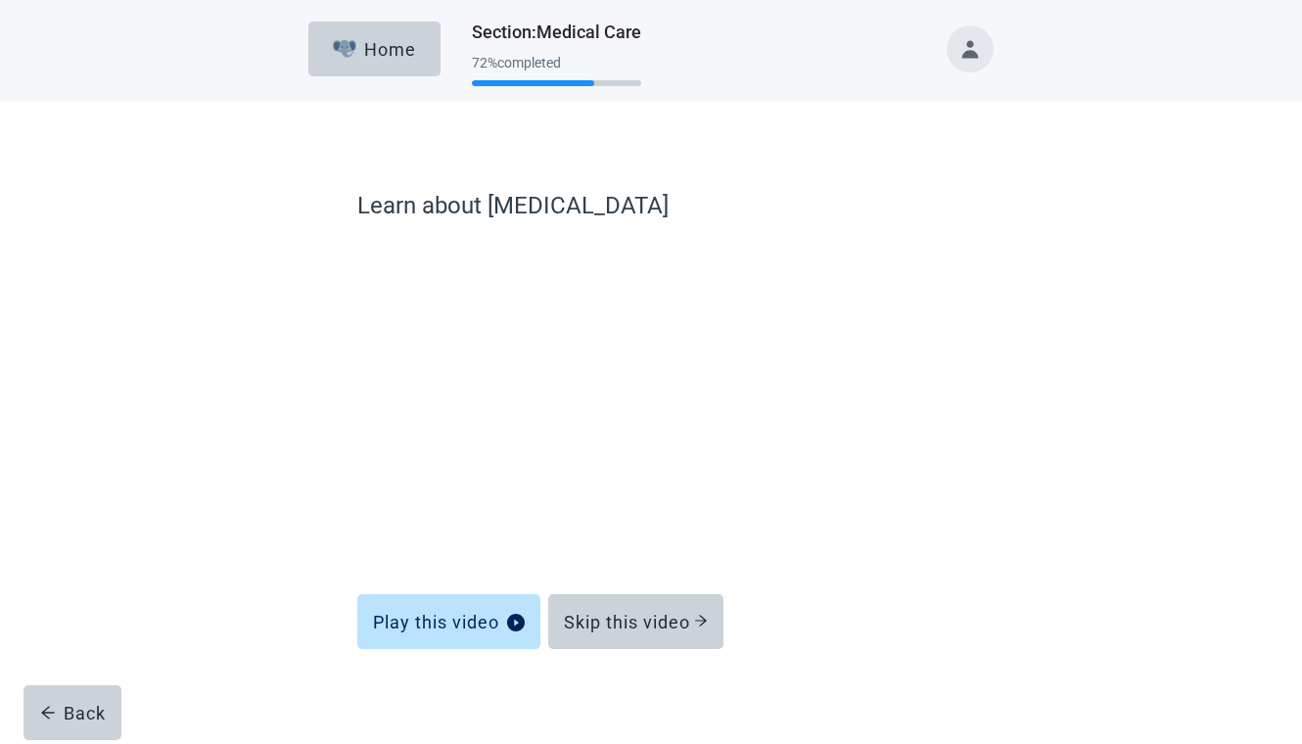
scroll to position [11, 0]
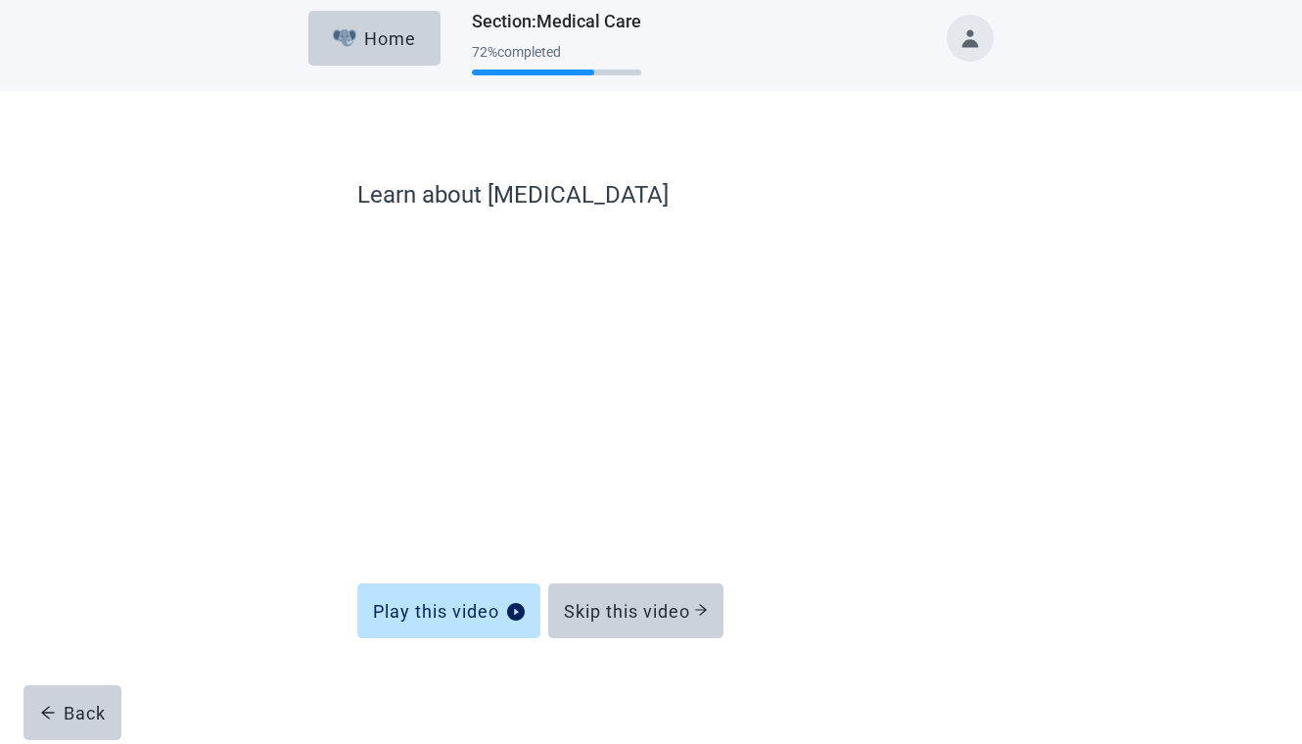
click at [970, 45] on button "Toggle account menu" at bounding box center [970, 38] width 47 height 47
click at [947, 248] on span "Logout" at bounding box center [931, 250] width 49 height 19
